Goal: Book appointment/travel/reservation

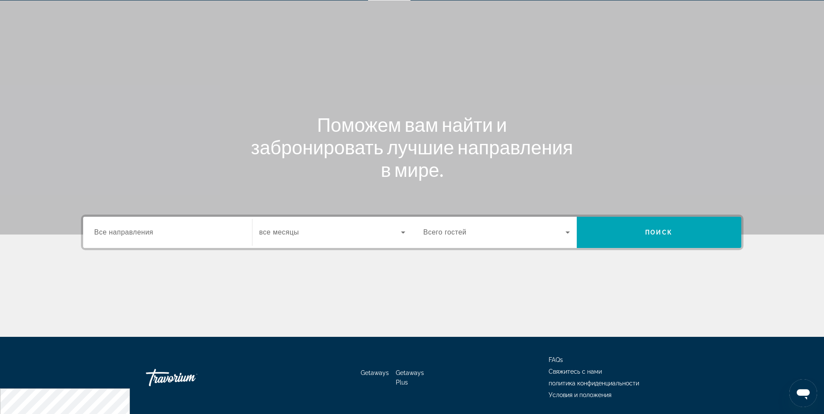
scroll to position [44, 0]
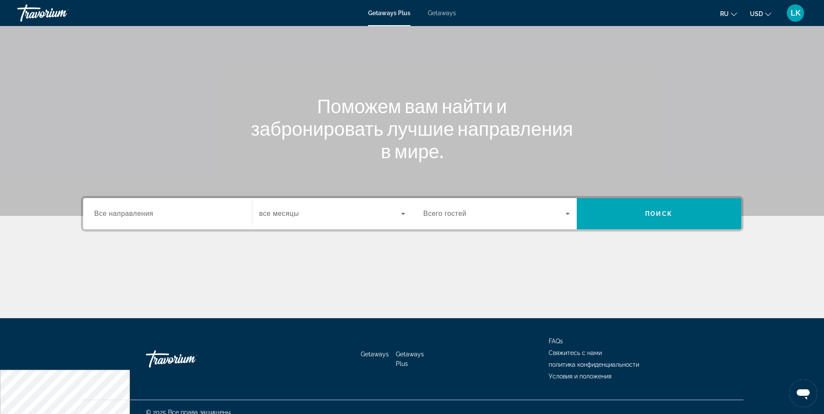
click at [200, 219] on div "Search widget" at bounding box center [167, 213] width 146 height 25
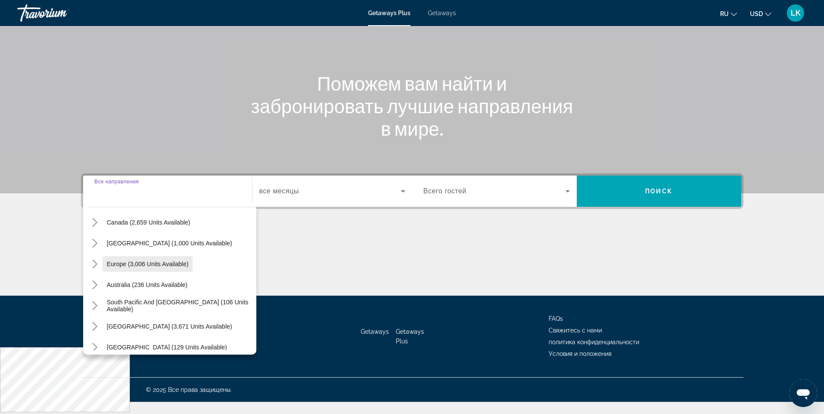
scroll to position [99, 0]
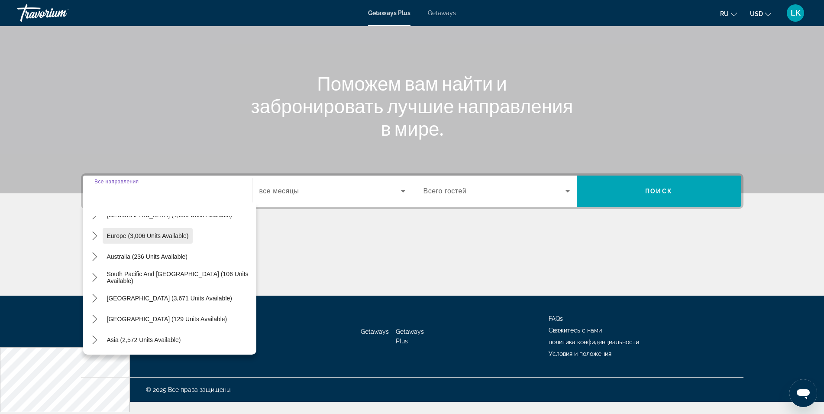
click at [139, 236] on span "Europe (3,006 units available)" at bounding box center [148, 235] width 82 height 7
type input "**********"
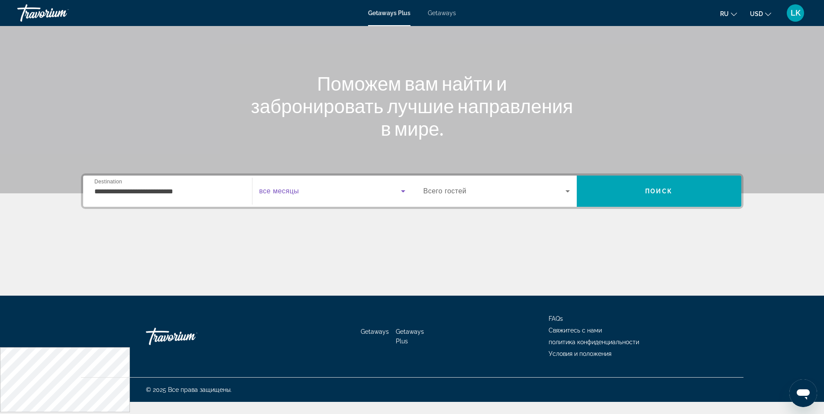
click at [405, 191] on icon "Search widget" at bounding box center [403, 191] width 10 height 10
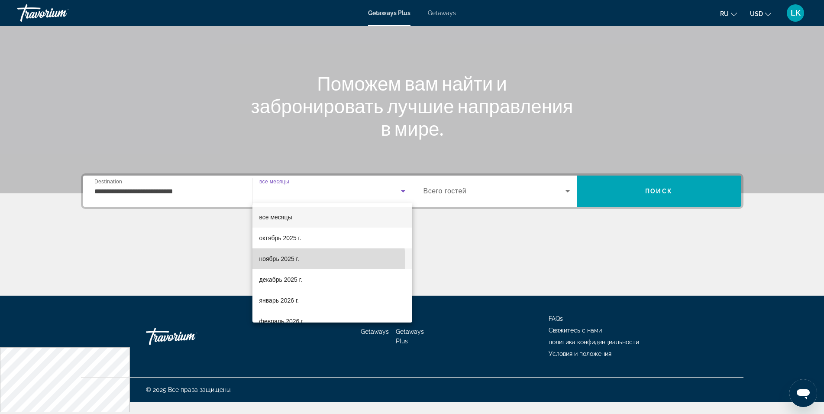
click at [282, 261] on span "ноябрь 2025 г." at bounding box center [279, 258] width 40 height 10
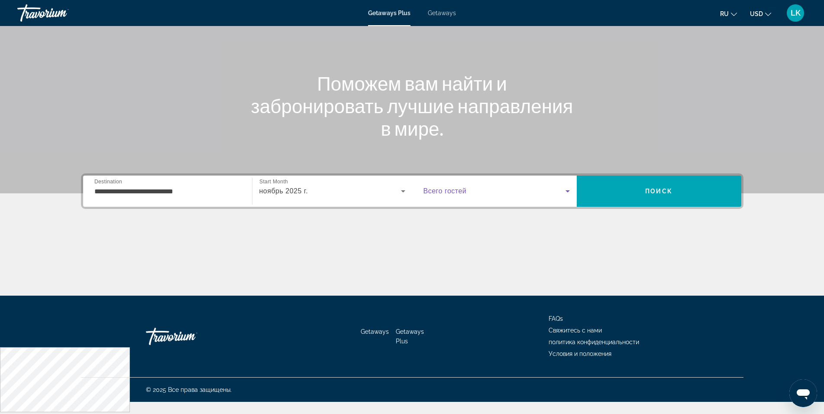
click at [564, 191] on icon "Search widget" at bounding box center [568, 191] width 10 height 10
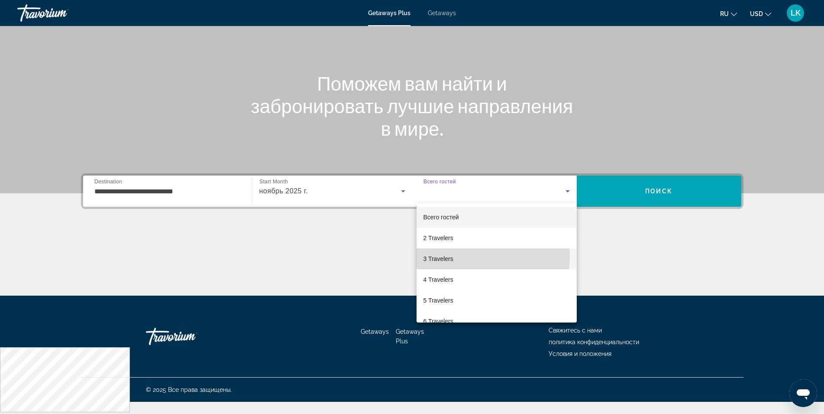
click at [440, 255] on span "3 Travelers" at bounding box center [439, 258] width 30 height 10
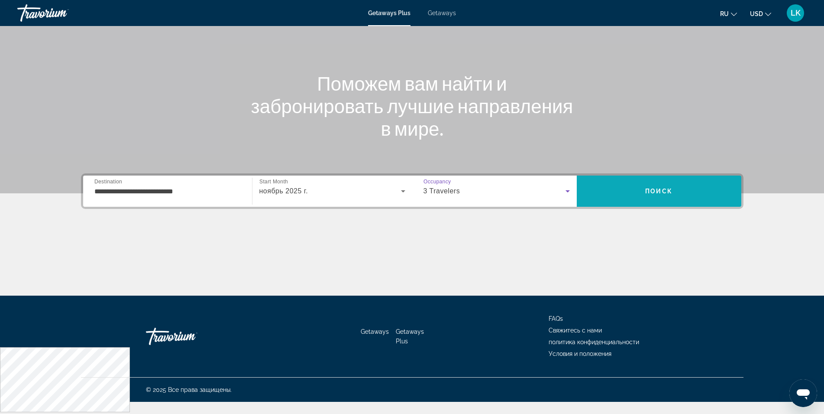
click at [634, 185] on span "Search" at bounding box center [659, 191] width 165 height 21
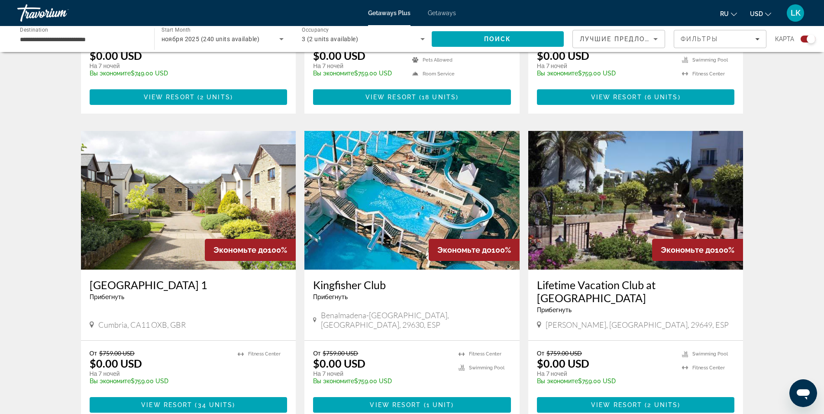
scroll to position [1282, 0]
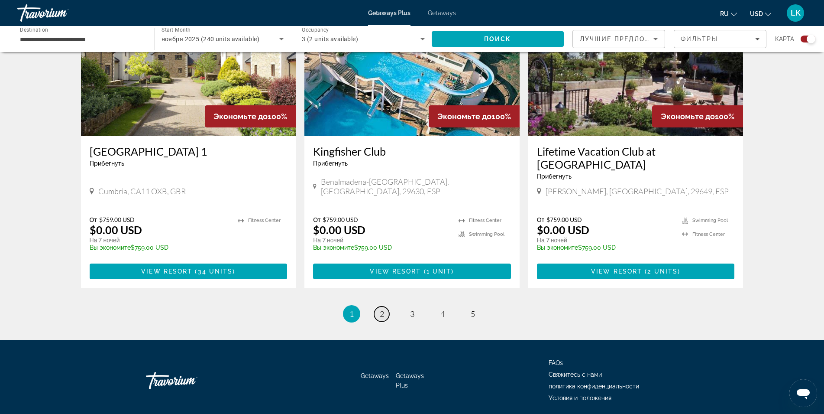
click at [381, 309] on span "2" at bounding box center [382, 314] width 4 height 10
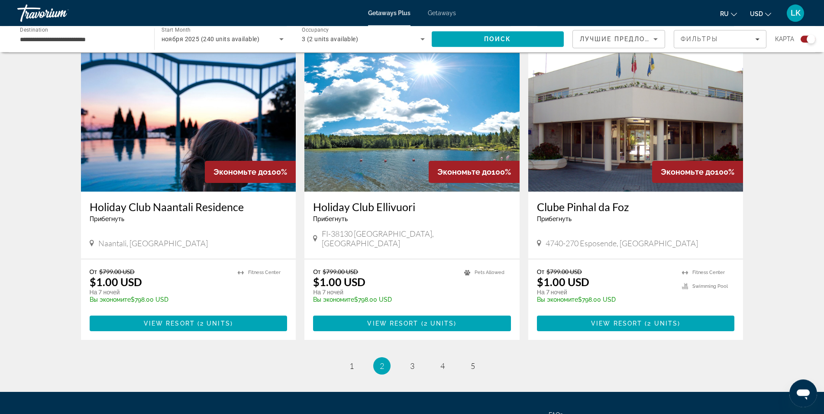
scroll to position [1256, 0]
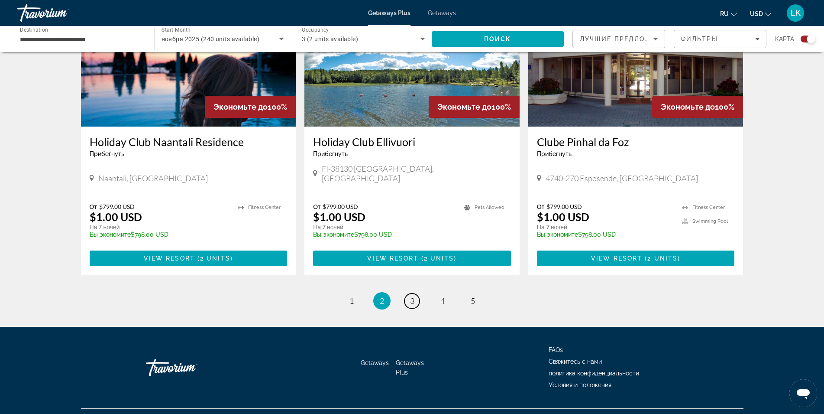
click at [411, 296] on span "3" at bounding box center [412, 301] width 4 height 10
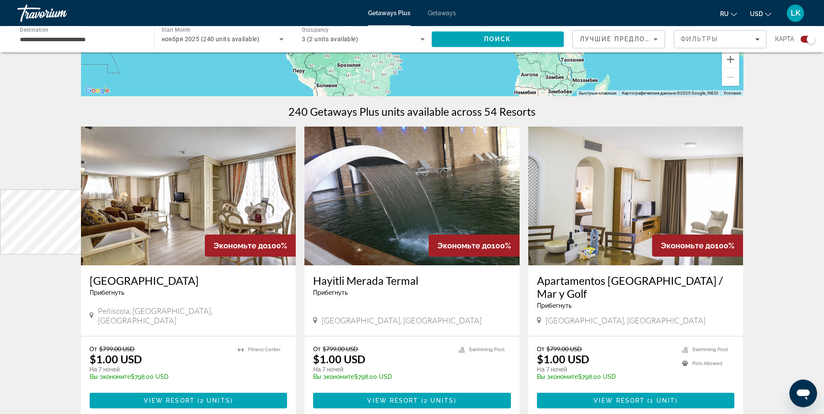
scroll to position [309, 0]
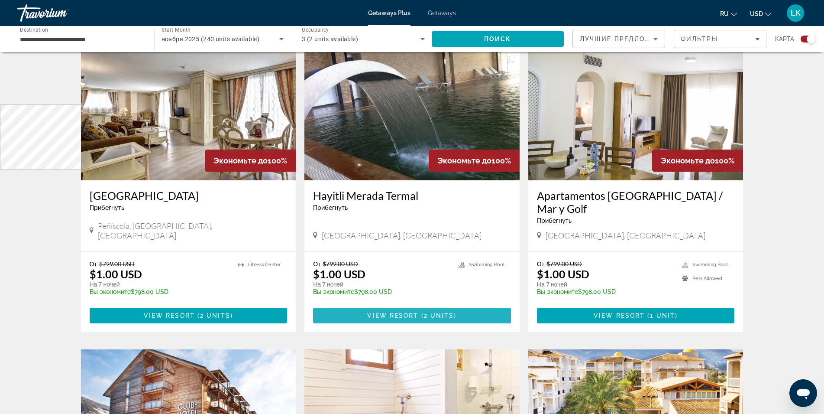
click at [400, 312] on span "View Resort" at bounding box center [392, 315] width 51 height 7
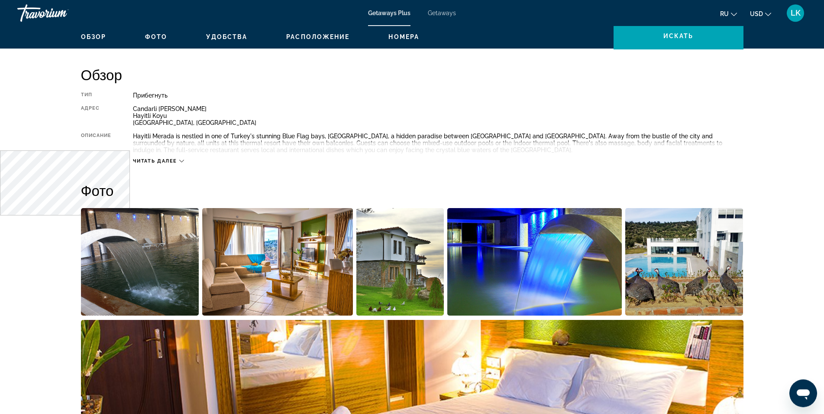
scroll to position [221, 0]
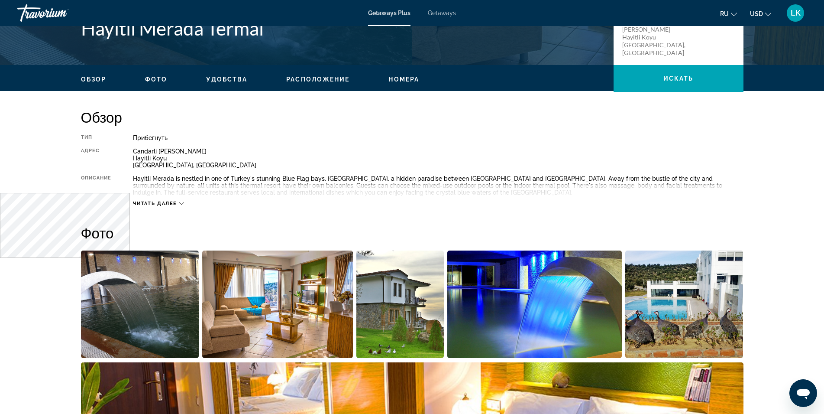
click at [181, 204] on icon "Main content" at bounding box center [181, 203] width 5 height 3
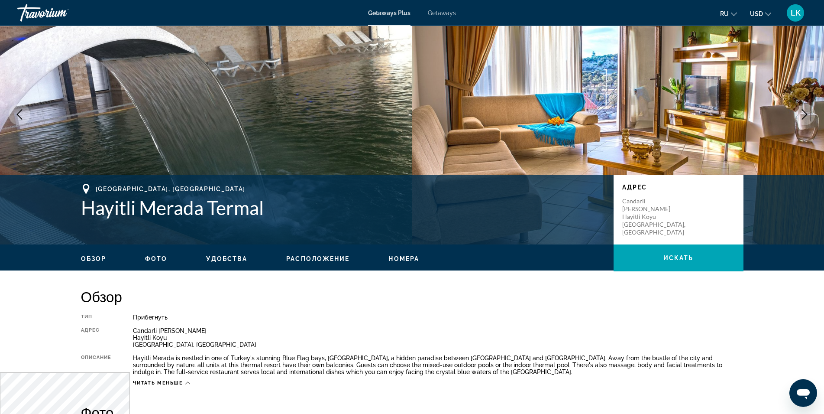
scroll to position [0, 0]
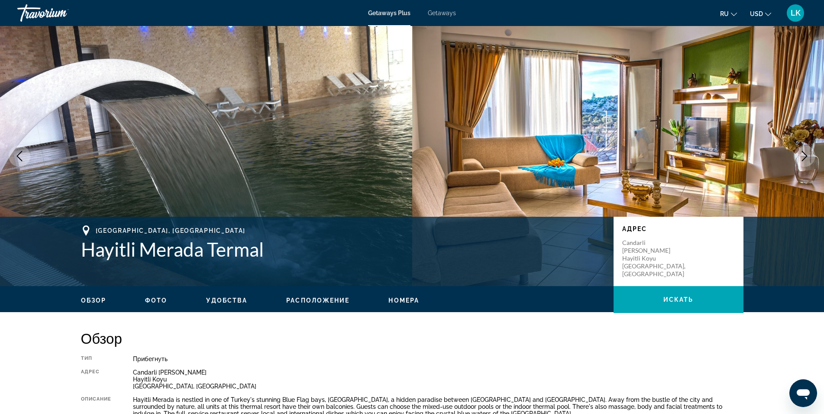
click at [151, 302] on span "Фото" at bounding box center [156, 300] width 22 height 7
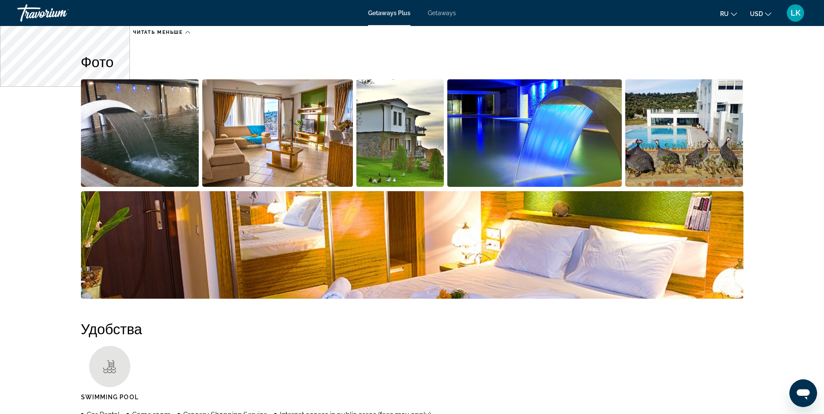
scroll to position [393, 0]
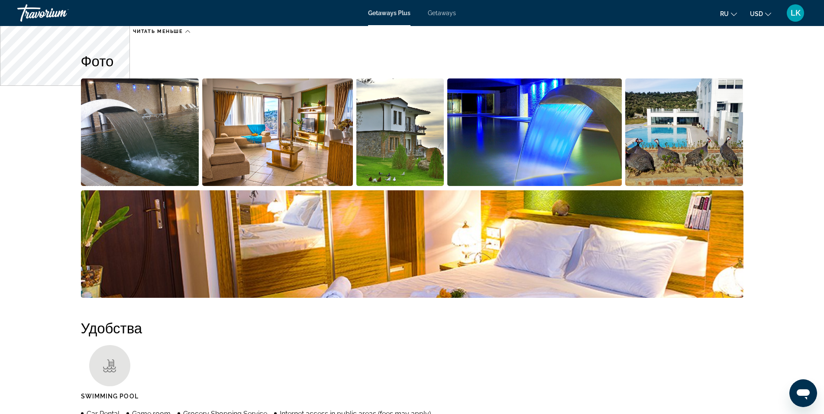
click at [283, 168] on img "Open full-screen image slider" at bounding box center [277, 131] width 151 height 107
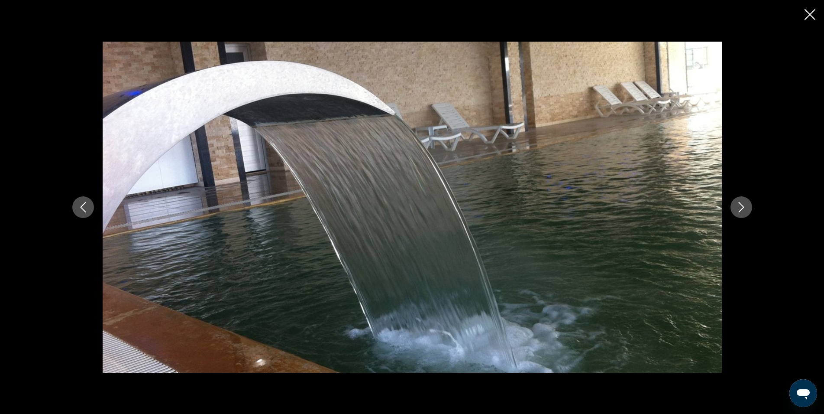
click at [737, 207] on icon "Next image" at bounding box center [741, 207] width 10 height 10
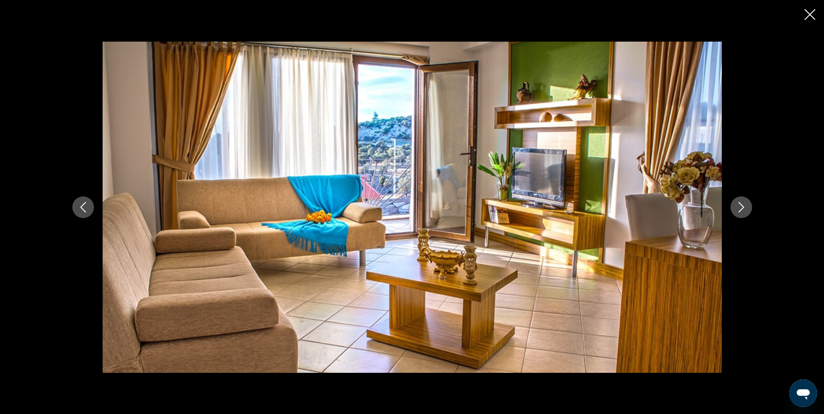
click at [737, 207] on icon "Next image" at bounding box center [741, 207] width 10 height 10
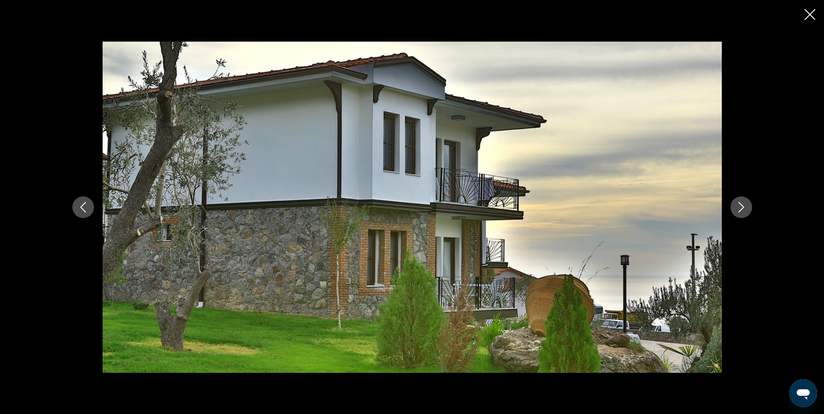
click at [738, 206] on icon "Next image" at bounding box center [741, 207] width 10 height 10
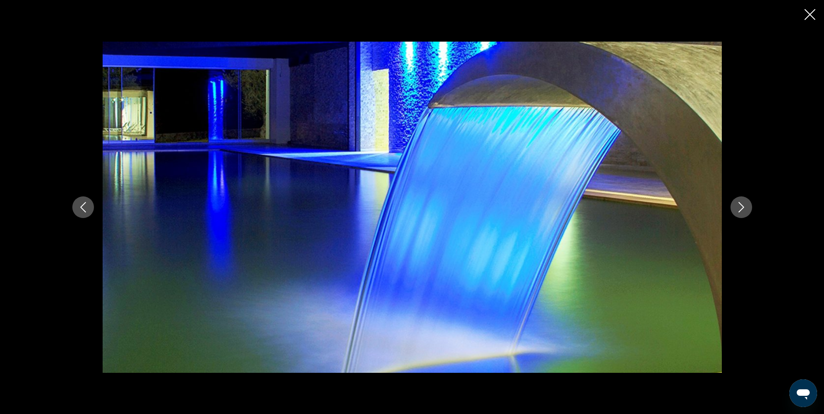
click at [738, 206] on icon "Next image" at bounding box center [741, 207] width 10 height 10
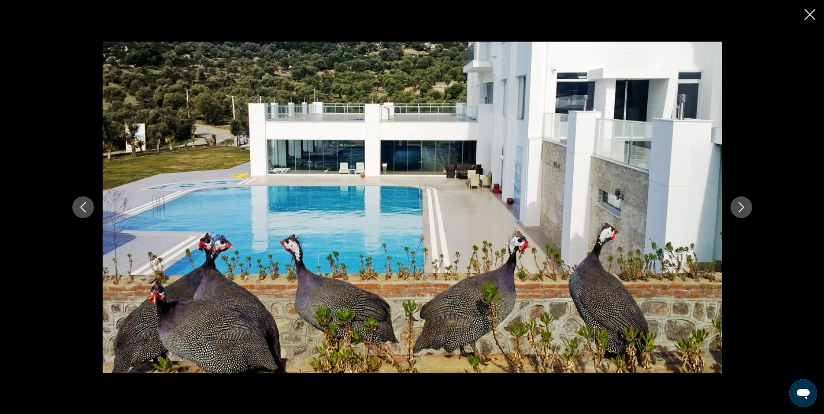
click at [738, 206] on icon "Next image" at bounding box center [741, 207] width 10 height 10
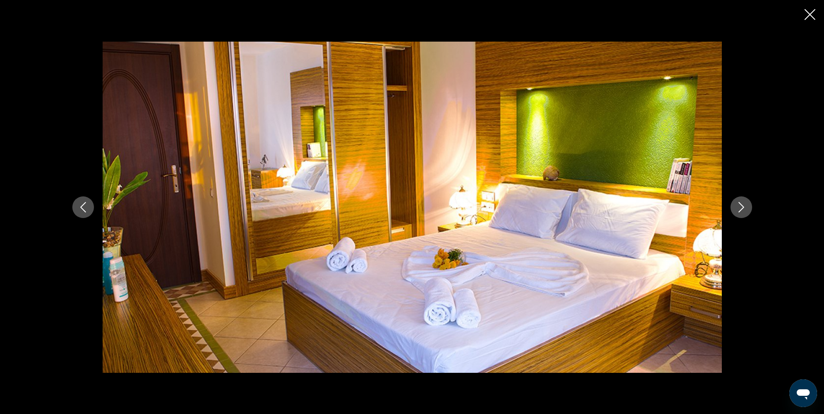
click at [739, 205] on icon "Next image" at bounding box center [741, 207] width 10 height 10
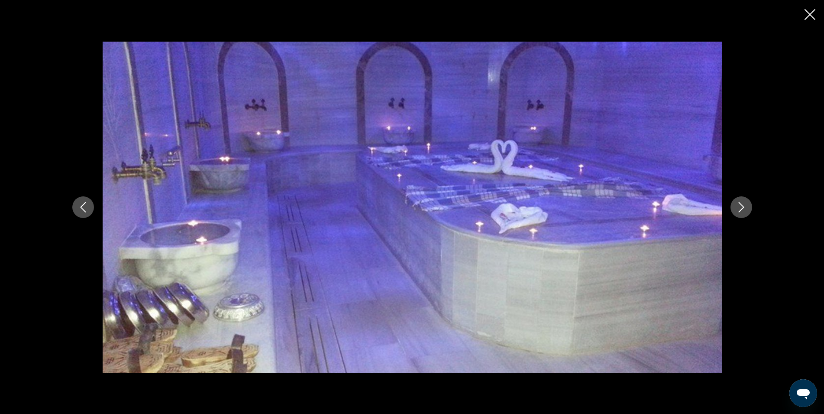
drag, startPoint x: 741, startPoint y: 210, endPoint x: 737, endPoint y: 208, distance: 4.7
click at [738, 209] on icon "Next image" at bounding box center [741, 207] width 10 height 10
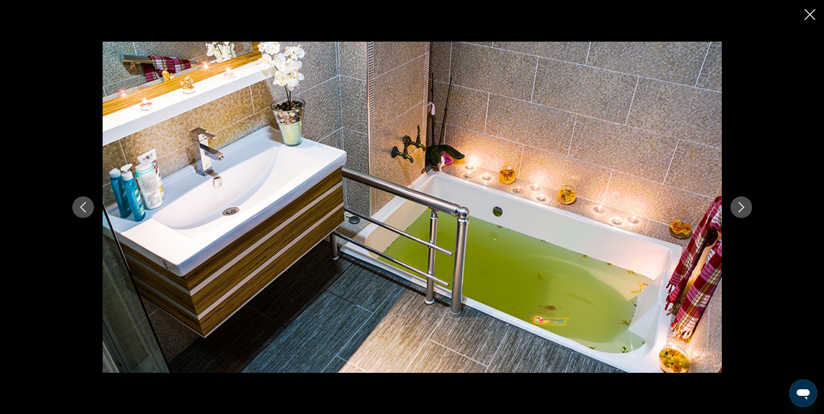
click at [736, 208] on button "Next image" at bounding box center [742, 207] width 22 height 22
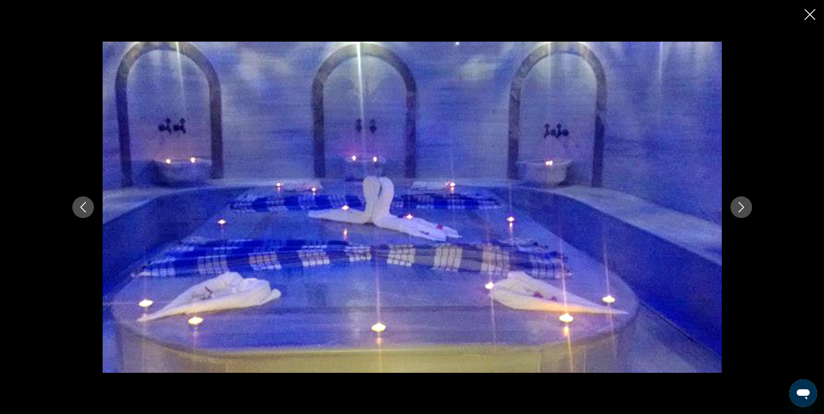
click at [742, 208] on icon "Next image" at bounding box center [741, 207] width 10 height 10
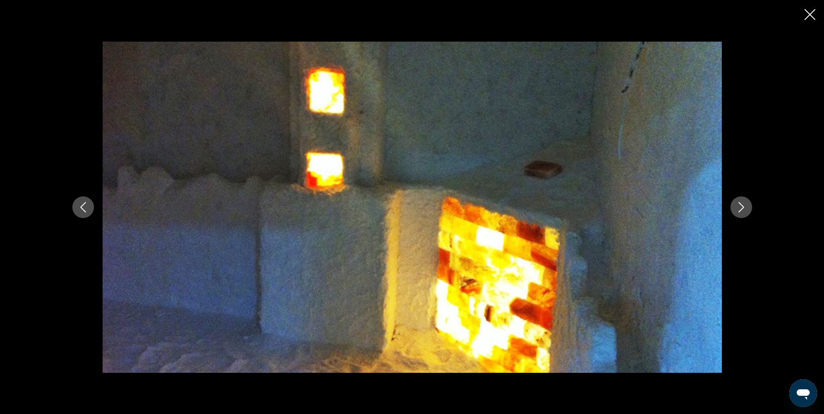
click at [741, 209] on icon "Next image" at bounding box center [741, 207] width 10 height 10
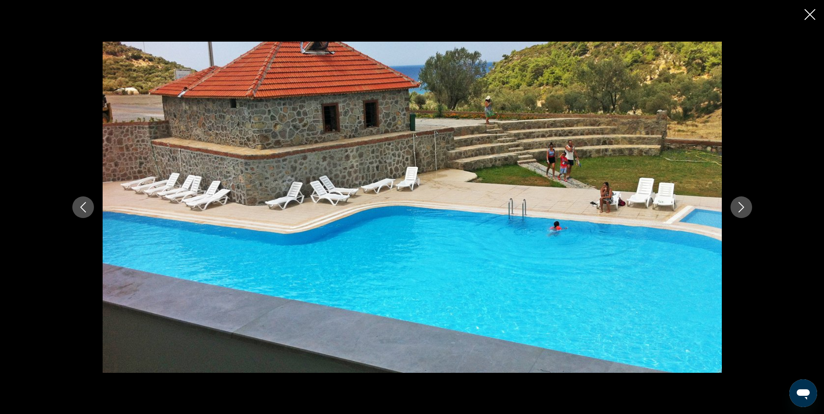
click at [809, 14] on icon "Close slideshow" at bounding box center [810, 14] width 11 height 11
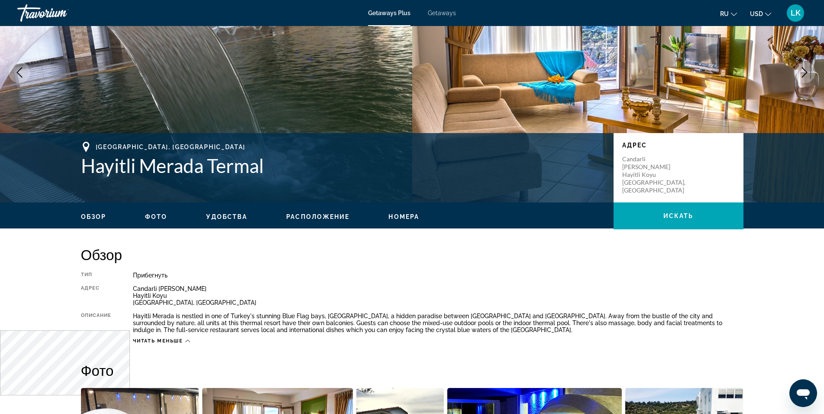
scroll to position [0, 0]
